Goal: Information Seeking & Learning: Learn about a topic

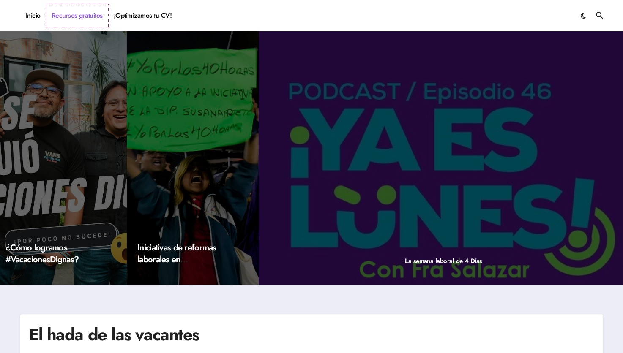
click at [65, 17] on link "Recursos gratuitos" at bounding box center [77, 15] width 62 height 23
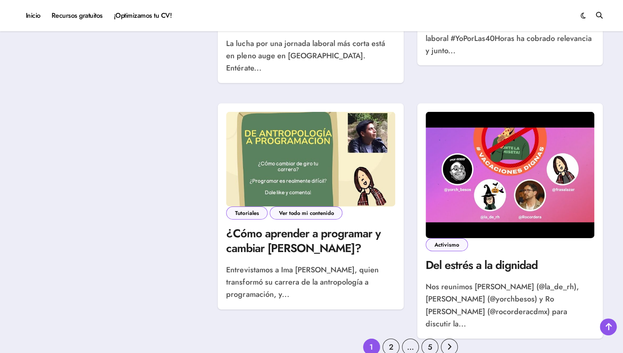
scroll to position [1187, 0]
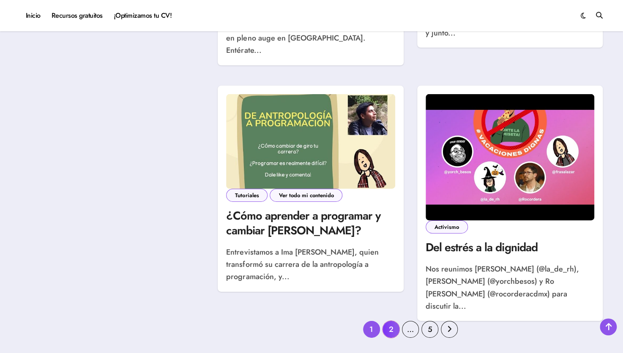
click at [391, 321] on link "2" at bounding box center [391, 329] width 17 height 17
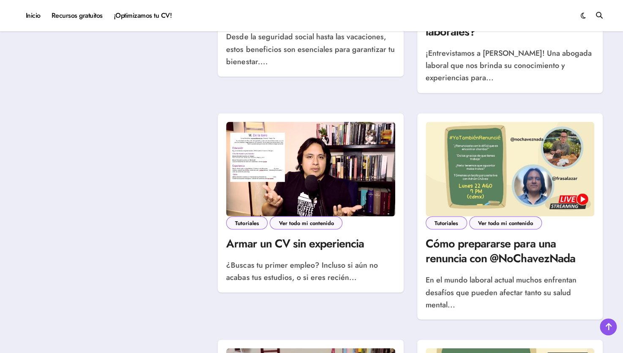
scroll to position [673, 0]
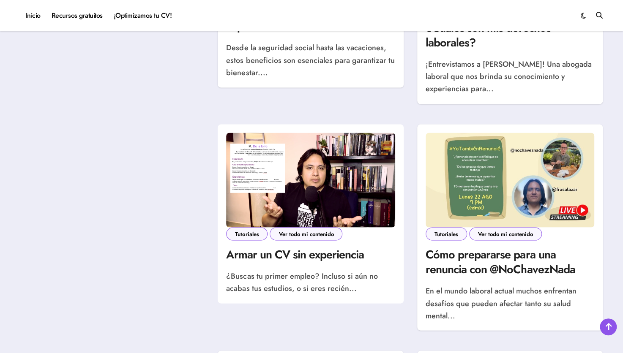
click at [279, 193] on img at bounding box center [310, 180] width 169 height 95
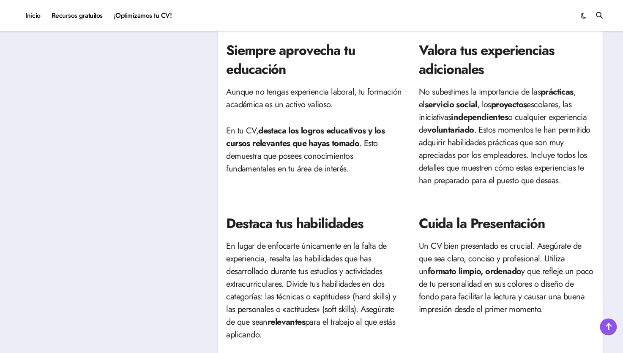
scroll to position [346, 0]
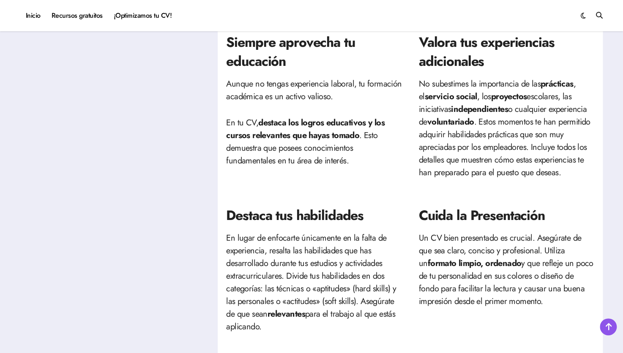
drag, startPoint x: 626, startPoint y: 150, endPoint x: 410, endPoint y: 170, distance: 217.0
click at [410, 170] on div "Siempre aprovecha tu educación Aunque no tengas experiencia laboral, tu formaci…" at bounding box center [410, 105] width 368 height 173
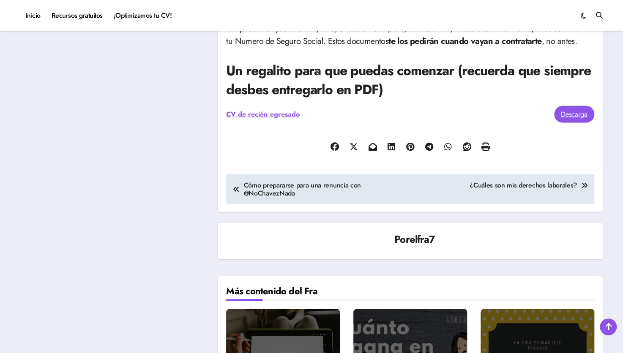
scroll to position [804, 0]
